Goal: Information Seeking & Learning: Learn about a topic

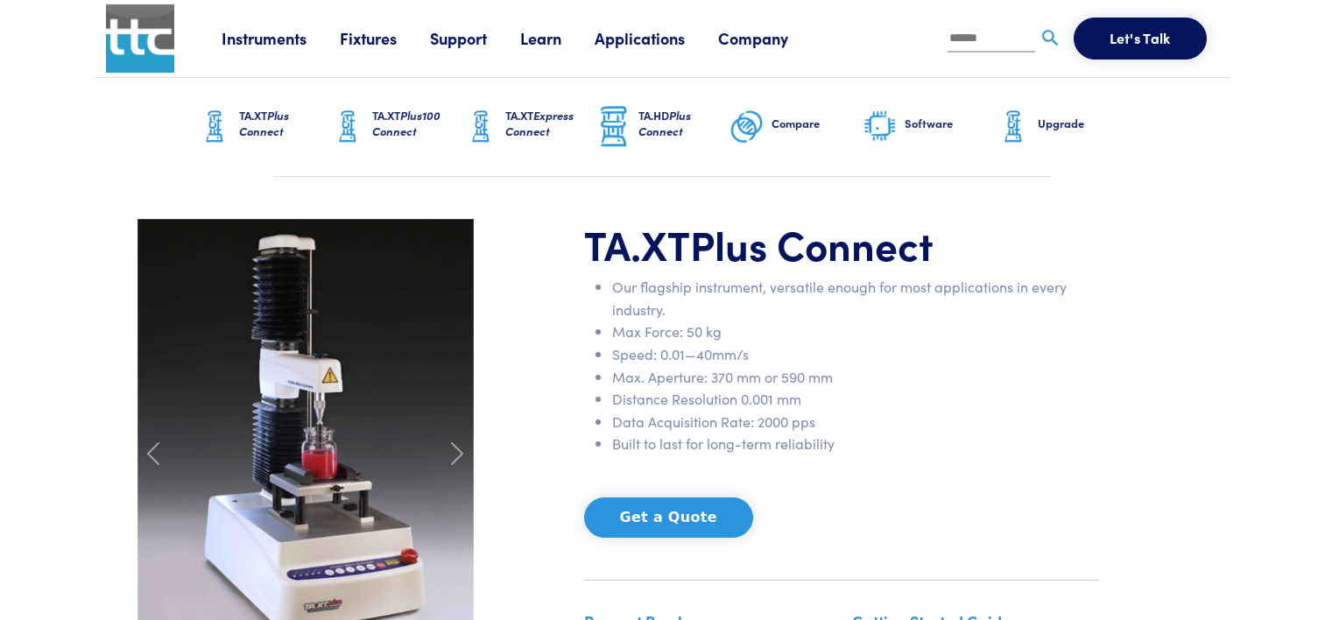
scroll to position [175, 0]
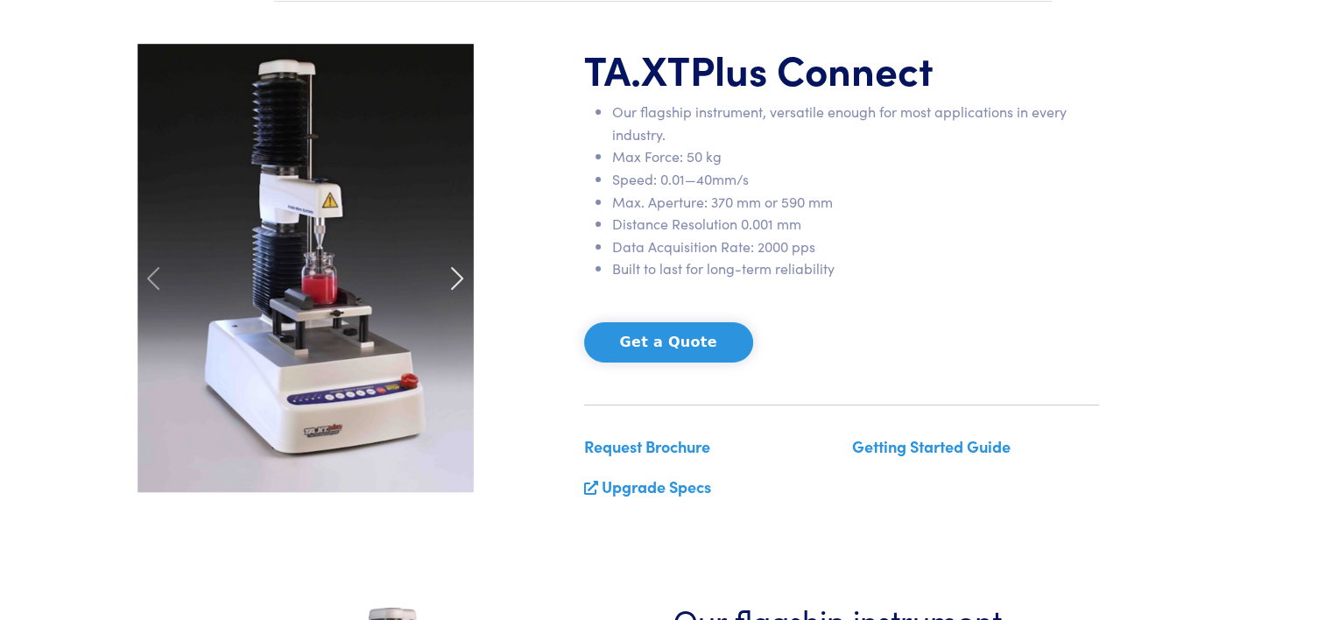
click at [445, 277] on span at bounding box center [457, 278] width 28 height 28
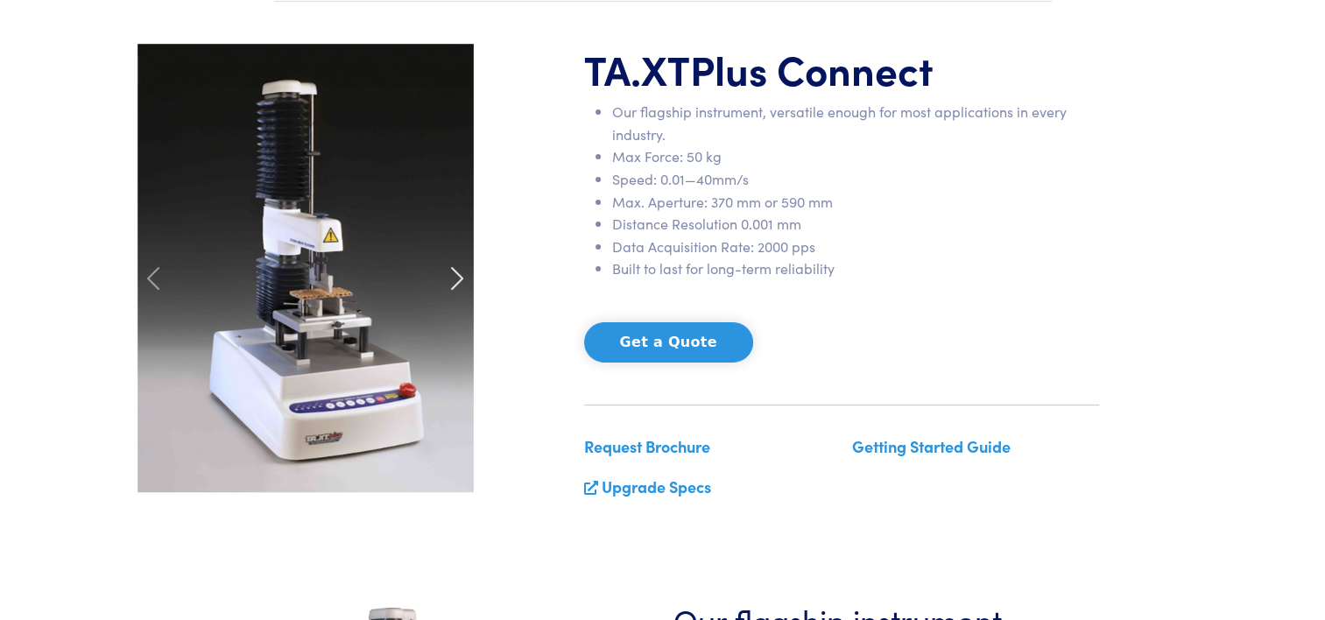
click at [445, 277] on span at bounding box center [457, 278] width 28 height 28
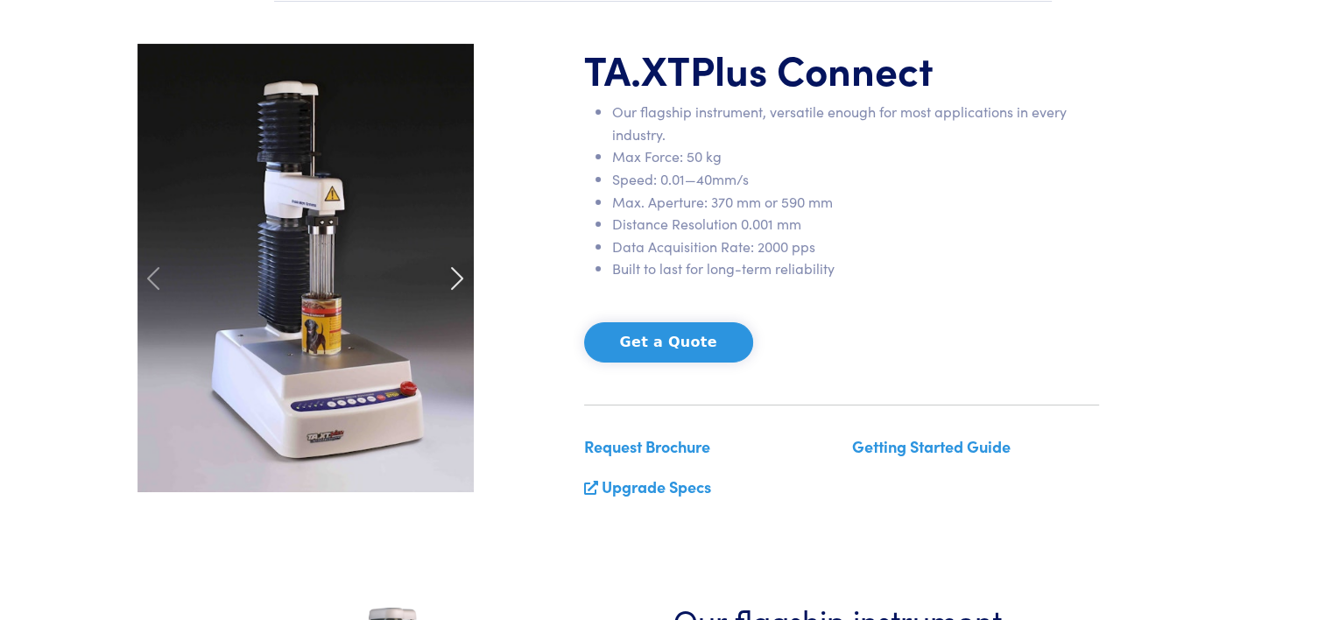
click at [445, 277] on span at bounding box center [457, 278] width 28 height 28
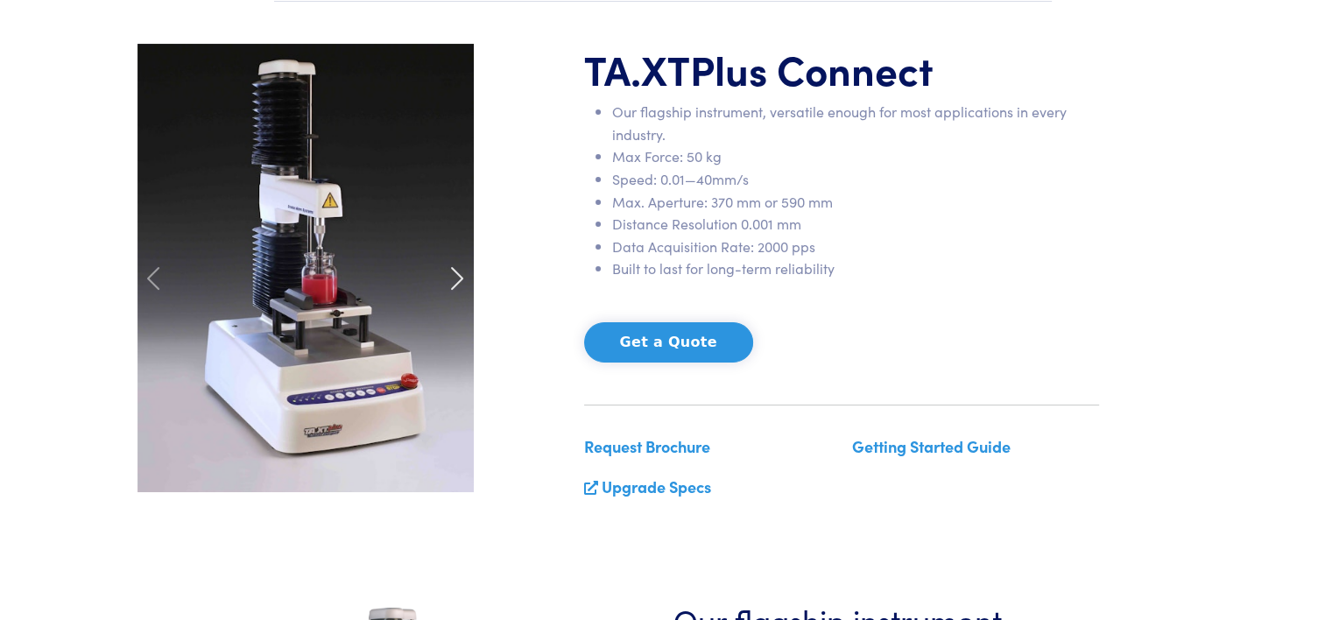
click at [445, 277] on span at bounding box center [457, 278] width 28 height 28
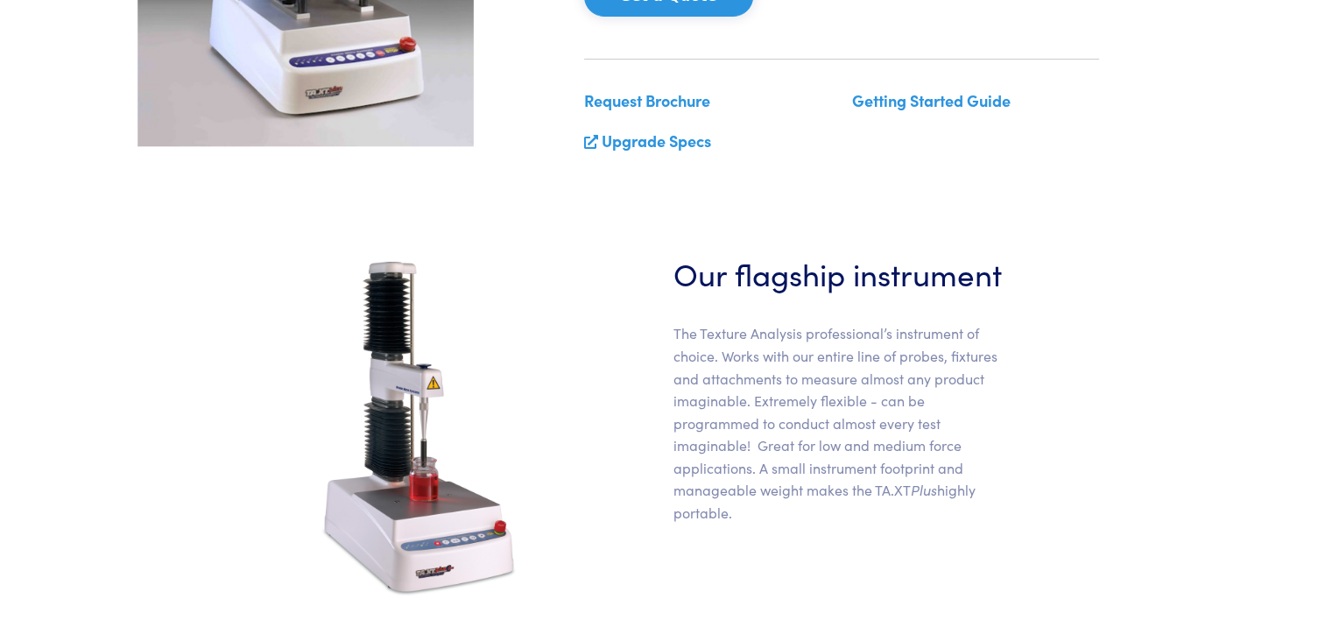
scroll to position [525, 0]
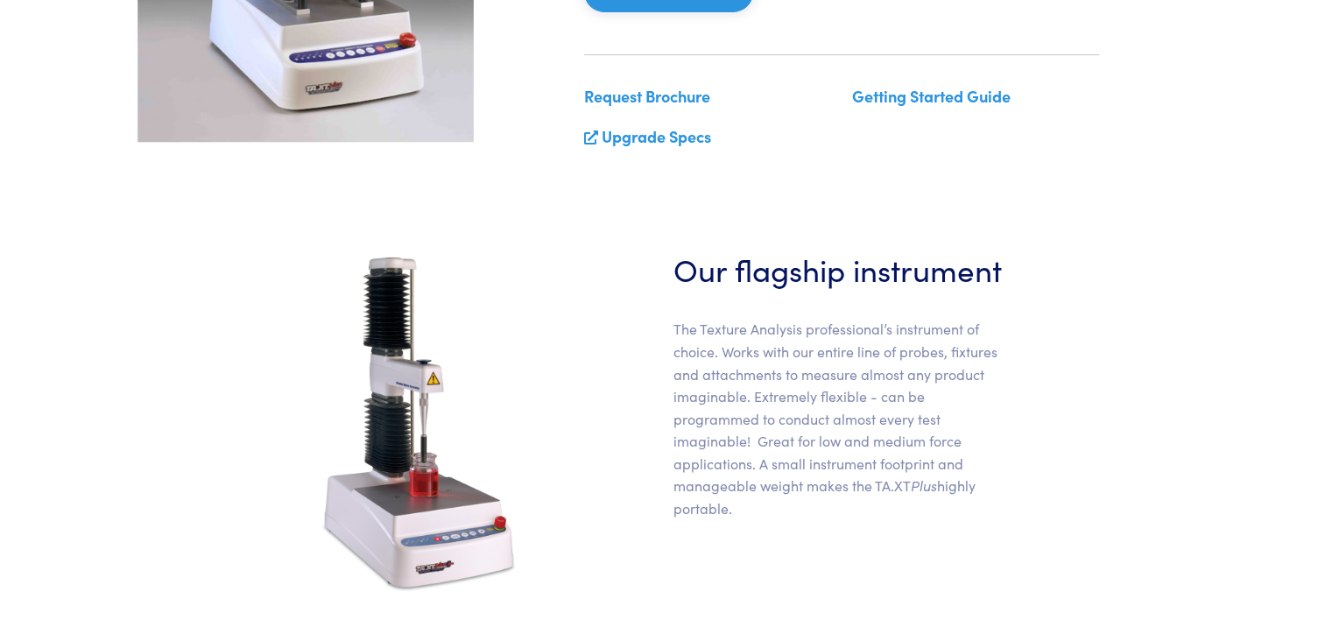
click at [414, 415] on img at bounding box center [419, 422] width 206 height 350
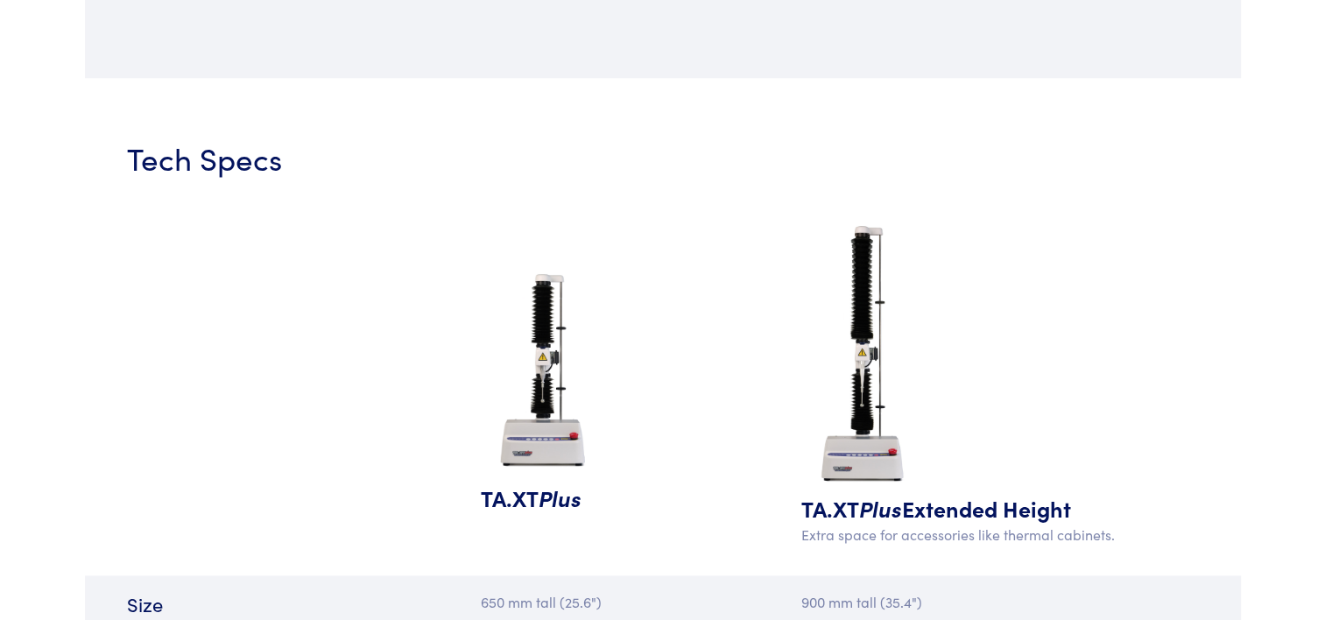
scroll to position [1576, 0]
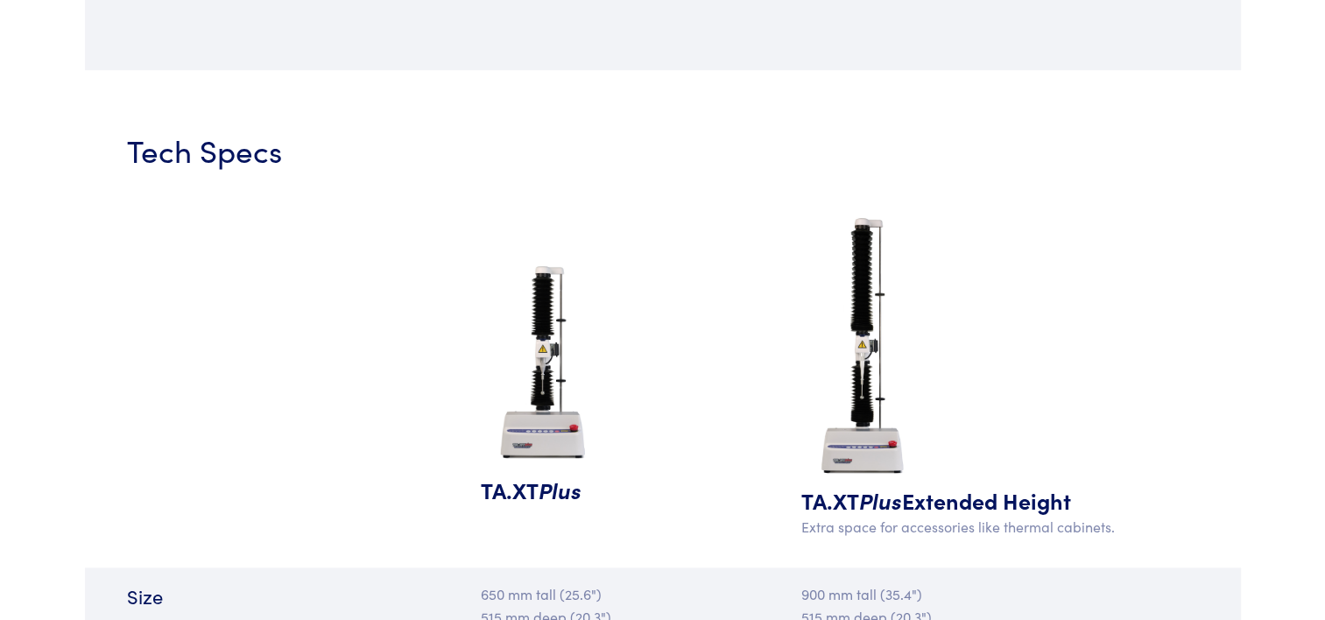
drag, startPoint x: 560, startPoint y: 391, endPoint x: 550, endPoint y: 367, distance: 25.9
click at [550, 367] on img at bounding box center [544, 365] width 126 height 219
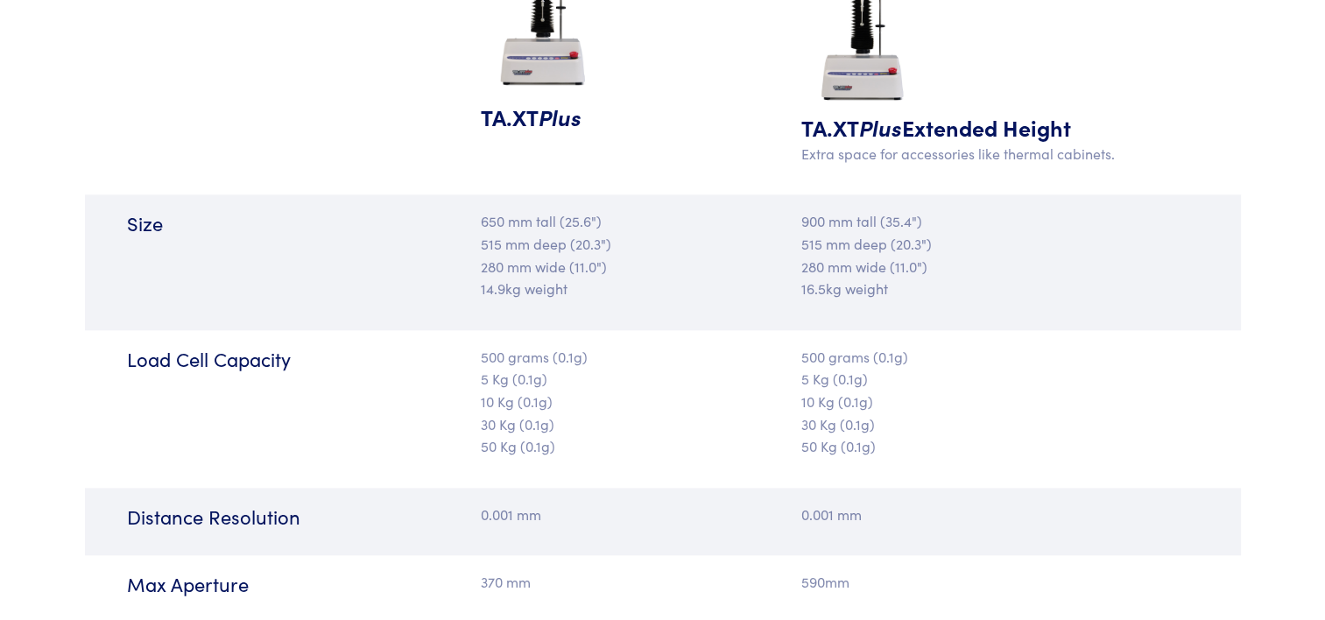
scroll to position [1927, 0]
